Goal: Task Accomplishment & Management: Manage account settings

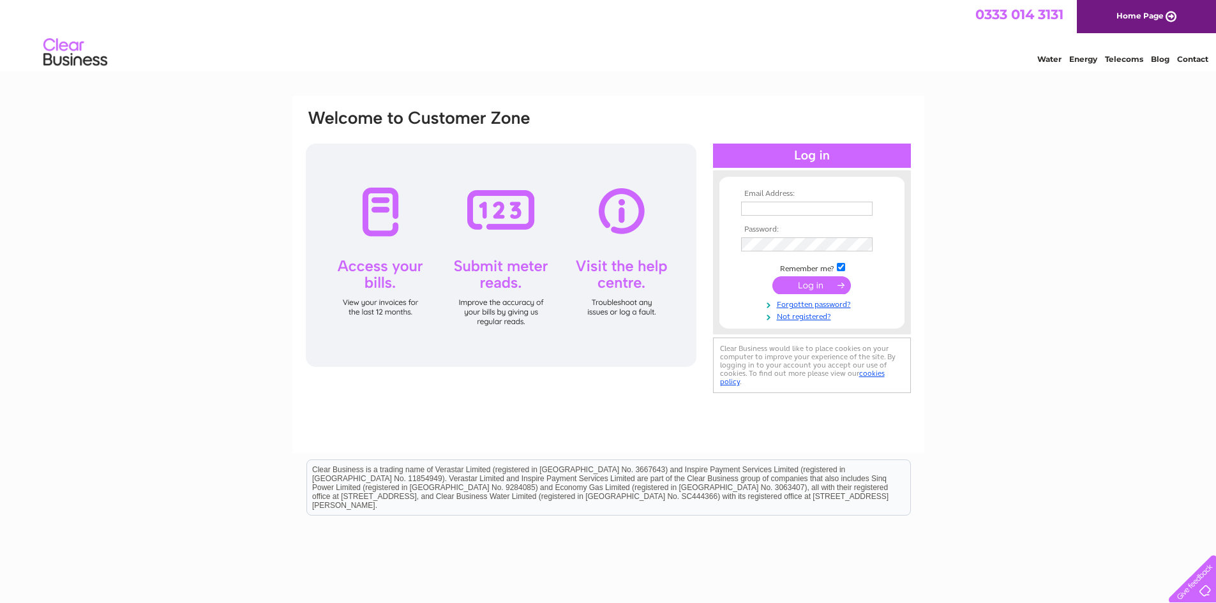
type input "accounts@arrestsecurity.com"
click at [795, 283] on input "submit" at bounding box center [812, 285] width 79 height 18
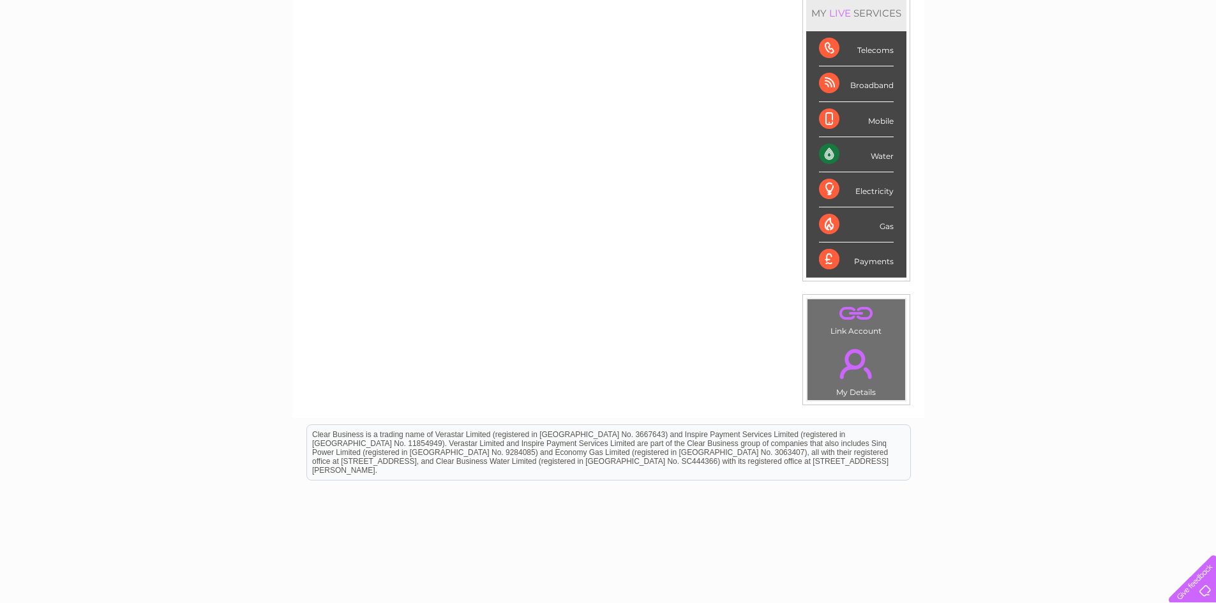
scroll to position [175, 0]
click at [876, 157] on div "Water" at bounding box center [856, 156] width 75 height 35
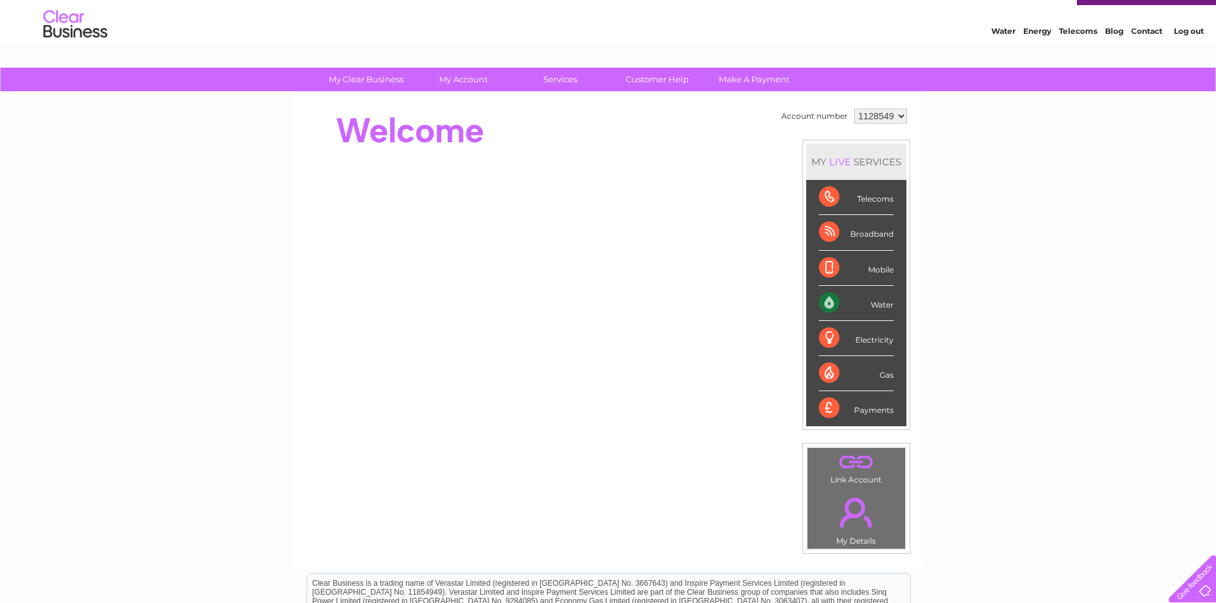
scroll to position [0, 0]
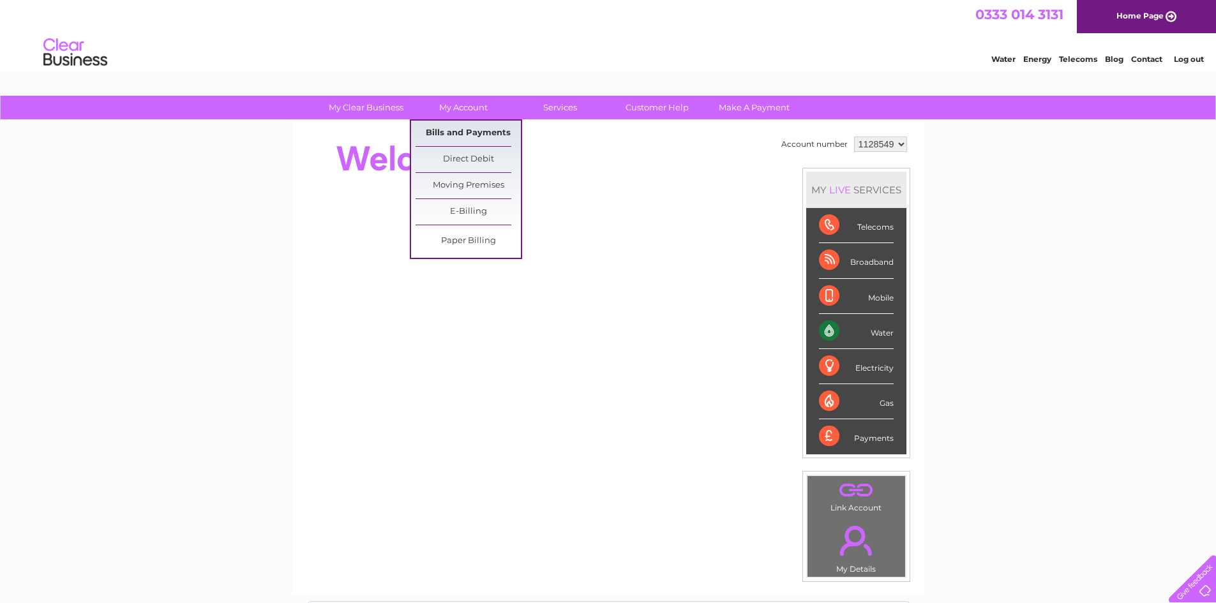
click at [459, 128] on link "Bills and Payments" at bounding box center [468, 134] width 105 height 26
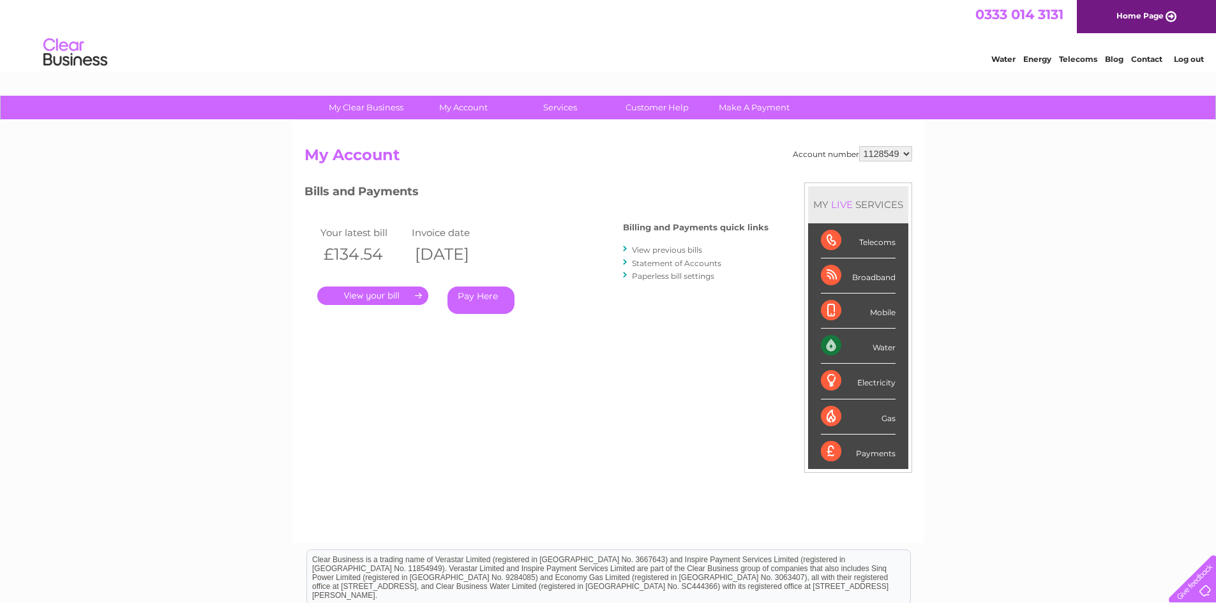
click at [410, 295] on link "." at bounding box center [372, 296] width 111 height 19
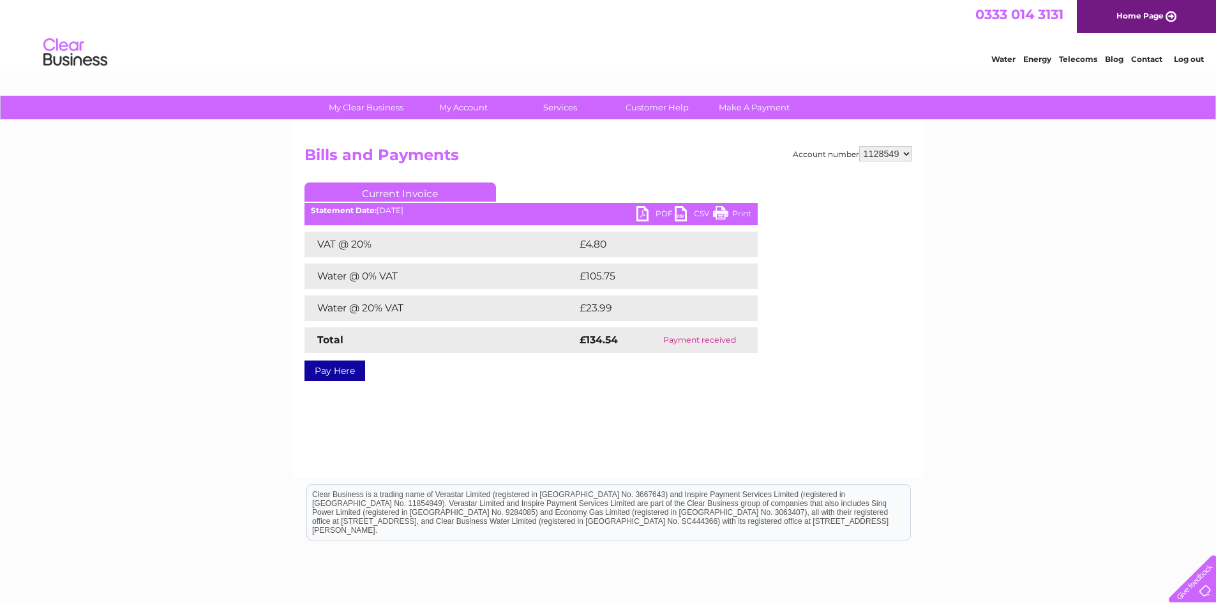
click at [643, 212] on link "PDF" at bounding box center [656, 215] width 38 height 19
